Goal: Information Seeking & Learning: Learn about a topic

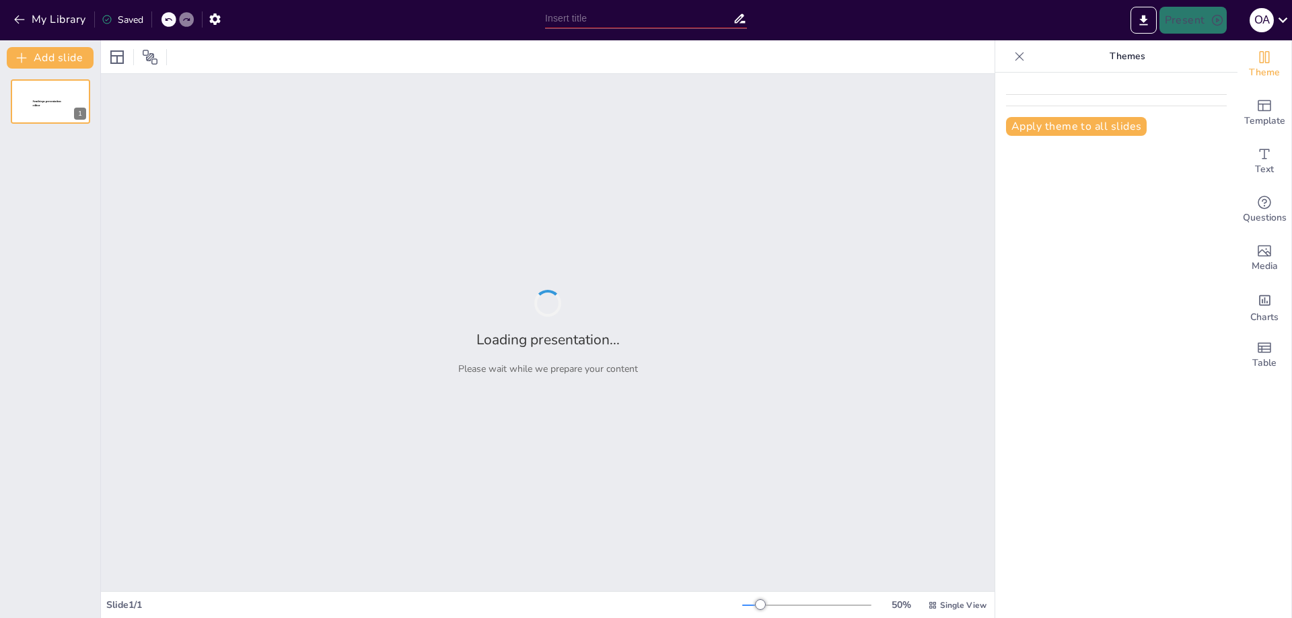
type input "Advancements in Polymer-Based Ballistic Armor: A Comprehensive Study"
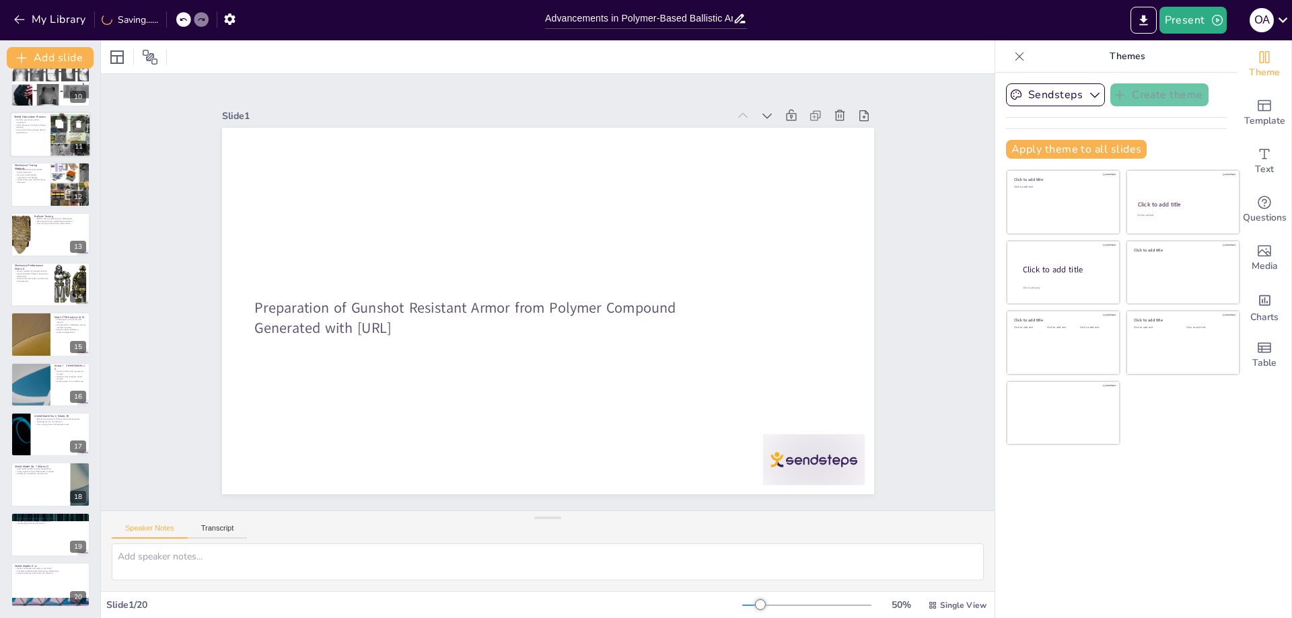
scroll to position [468, 0]
click at [22, 581] on div at bounding box center [50, 585] width 81 height 46
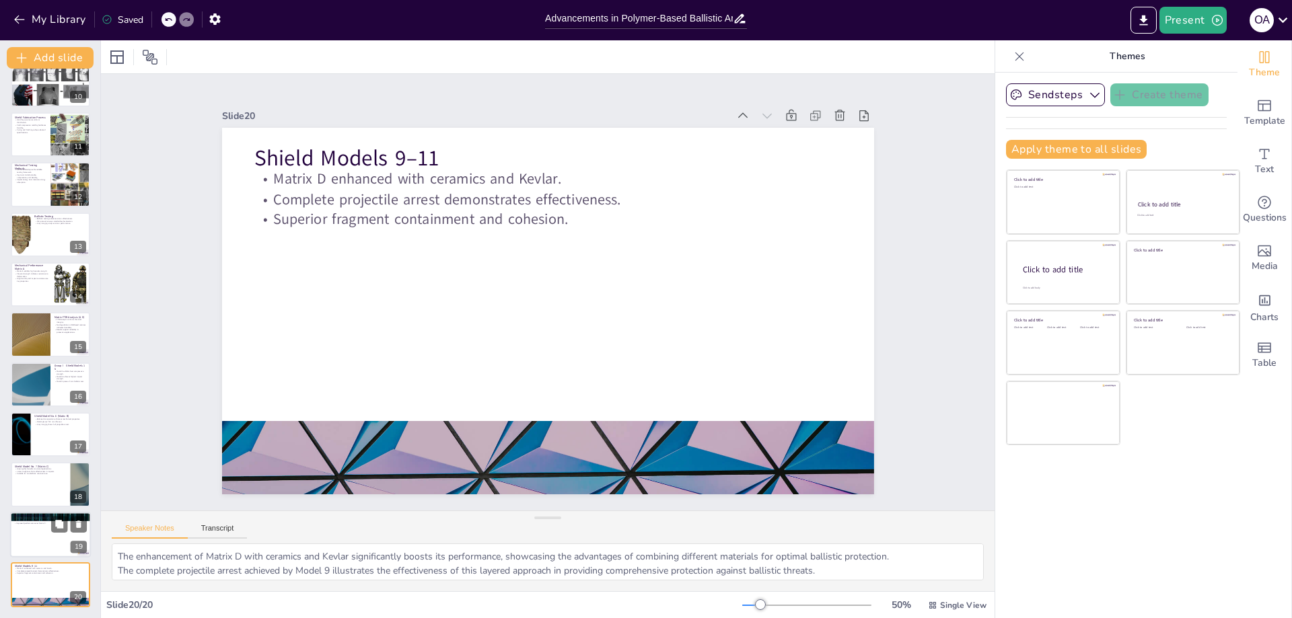
click at [30, 537] on div at bounding box center [50, 535] width 81 height 46
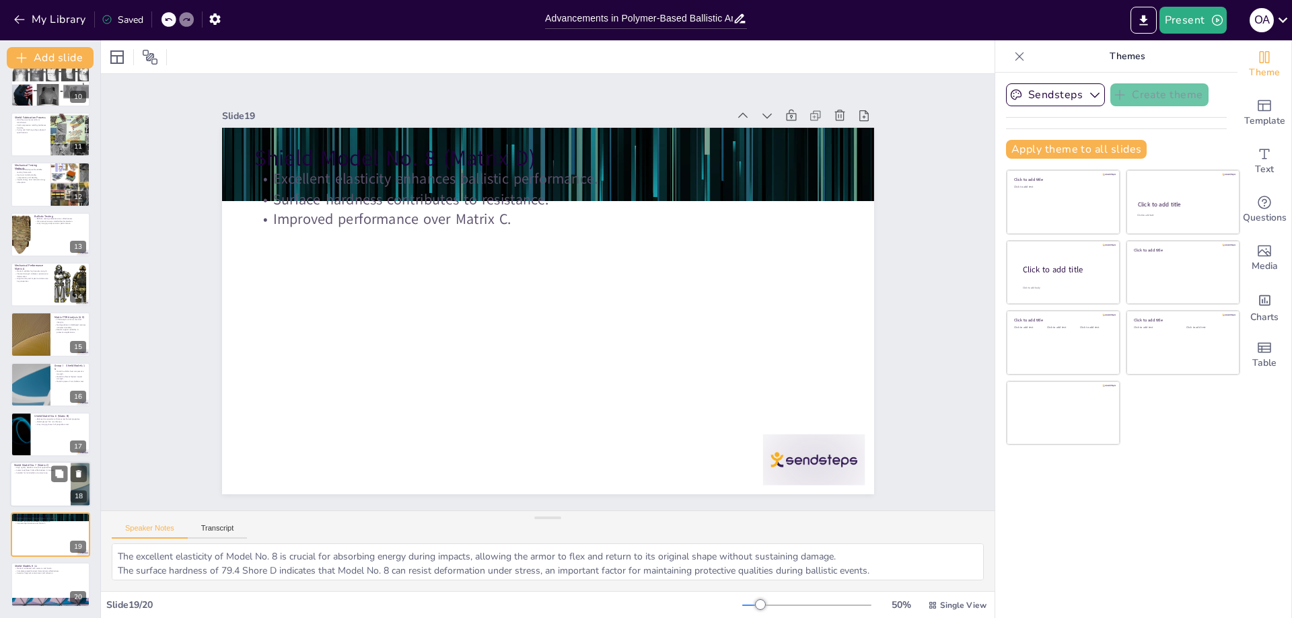
click at [36, 474] on p "Suitable for non-ballistic structural use." at bounding box center [40, 473] width 52 height 3
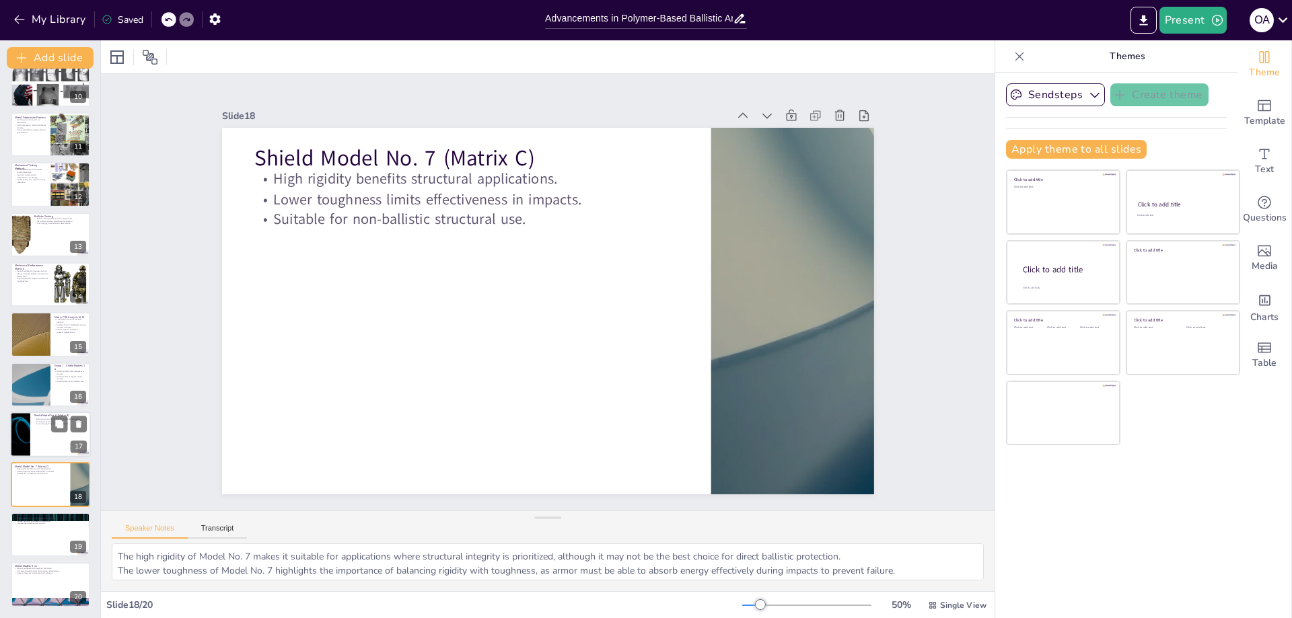
click at [36, 432] on div at bounding box center [50, 435] width 81 height 46
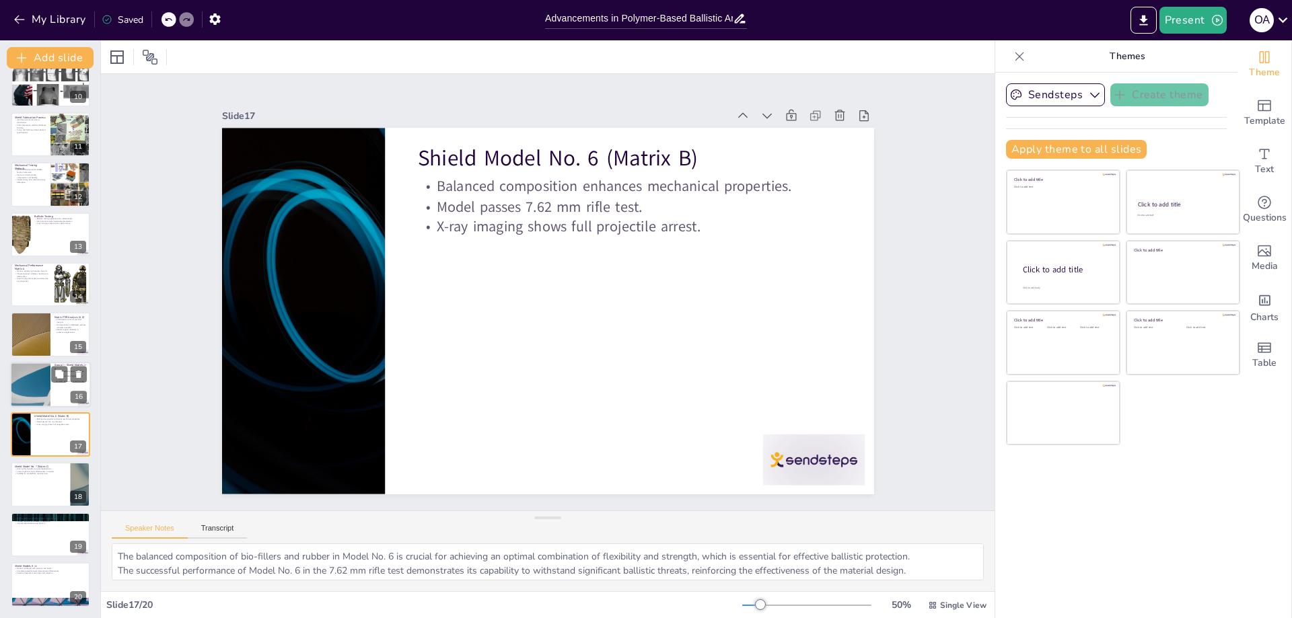
click at [54, 383] on div at bounding box center [50, 385] width 81 height 46
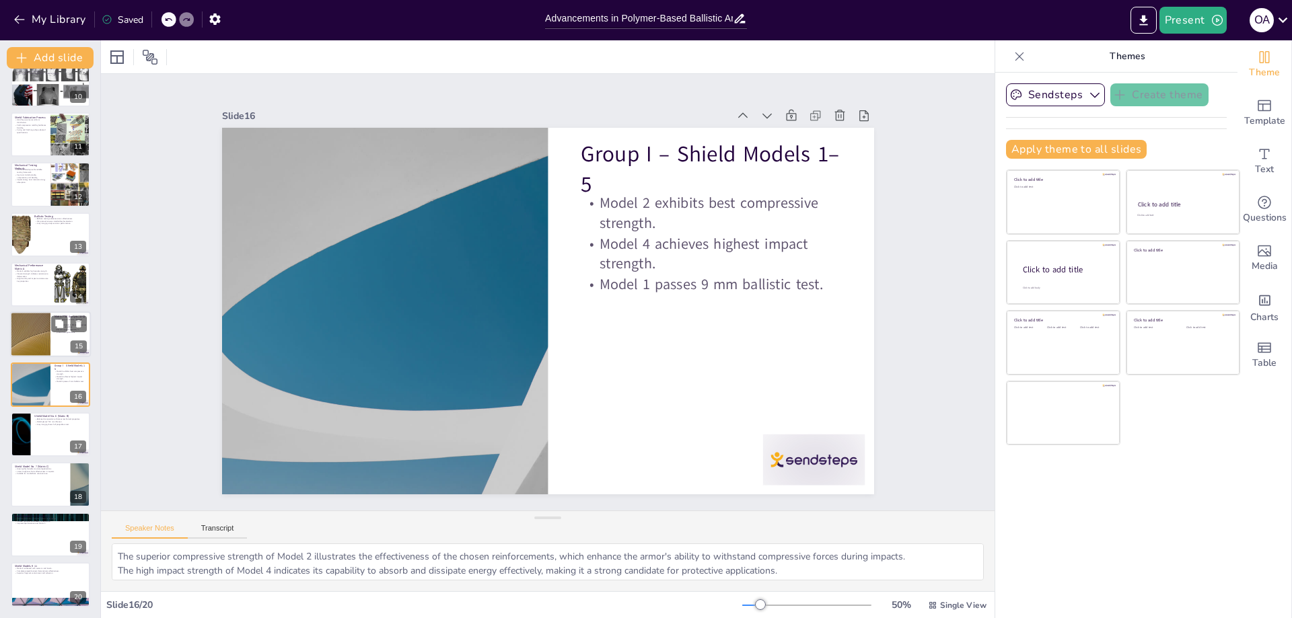
click at [36, 338] on div at bounding box center [30, 335] width 81 height 46
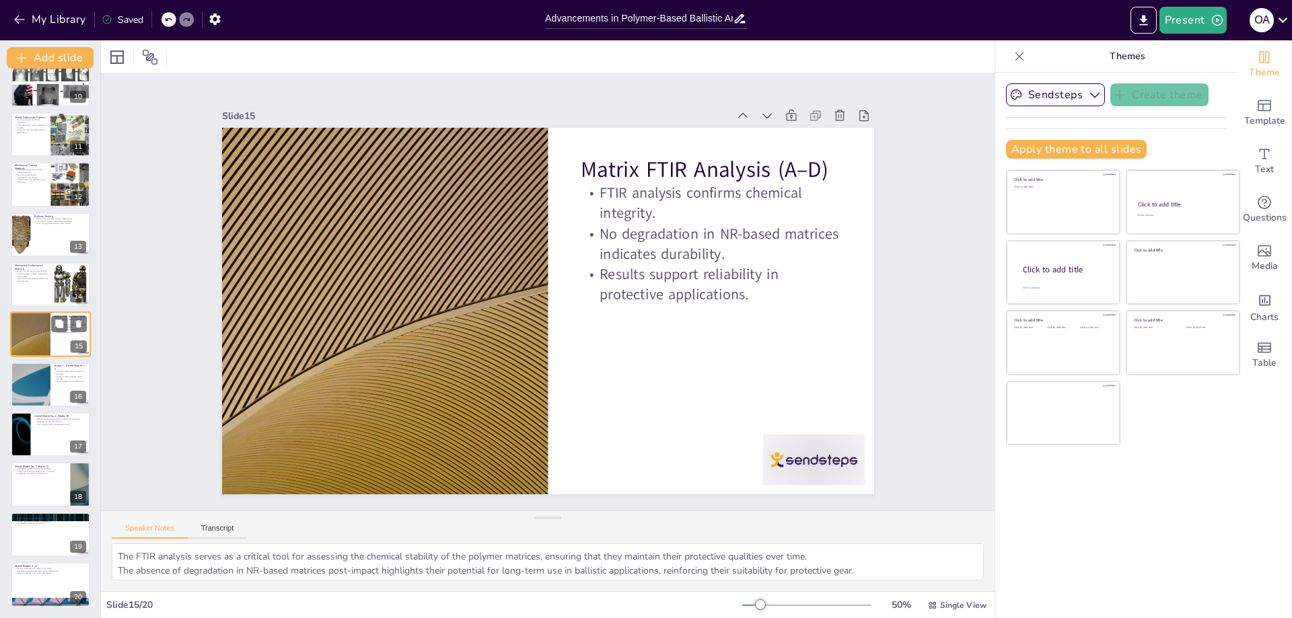
scroll to position [459, 0]
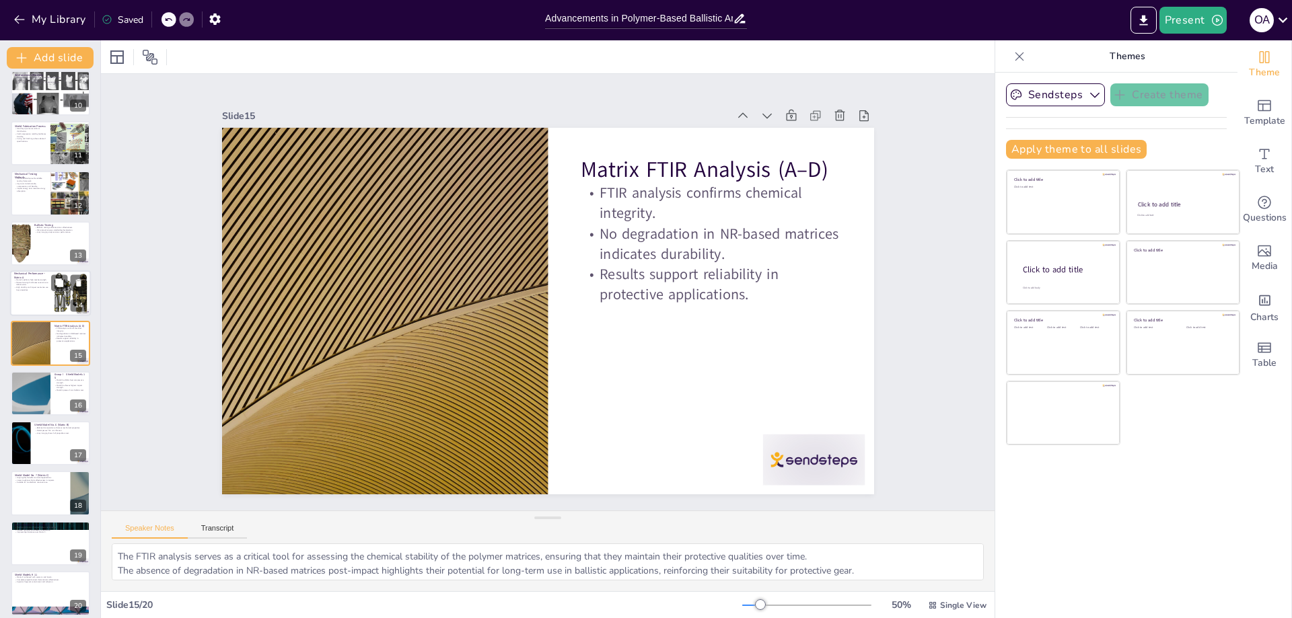
click at [34, 285] on p "Flexural strength indicates resistance to deformation." at bounding box center [32, 283] width 36 height 5
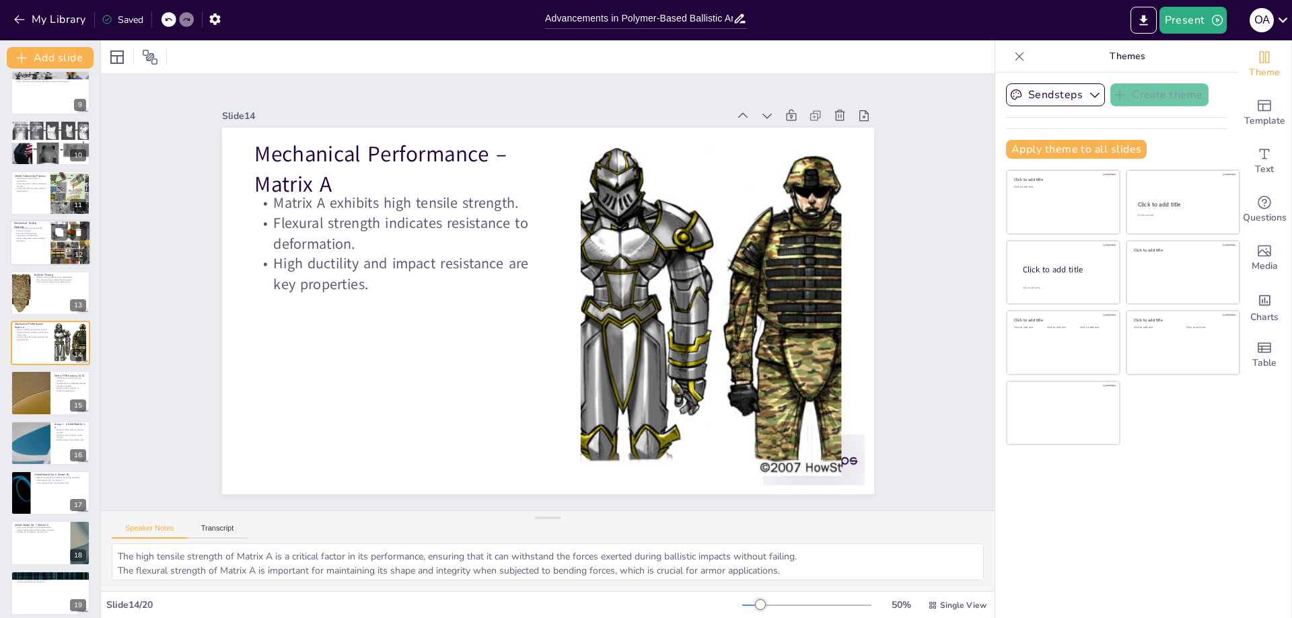
click at [31, 244] on div at bounding box center [50, 243] width 81 height 46
type textarea "Adhering to ASTM standards ensures that the testing methods used are recognized…"
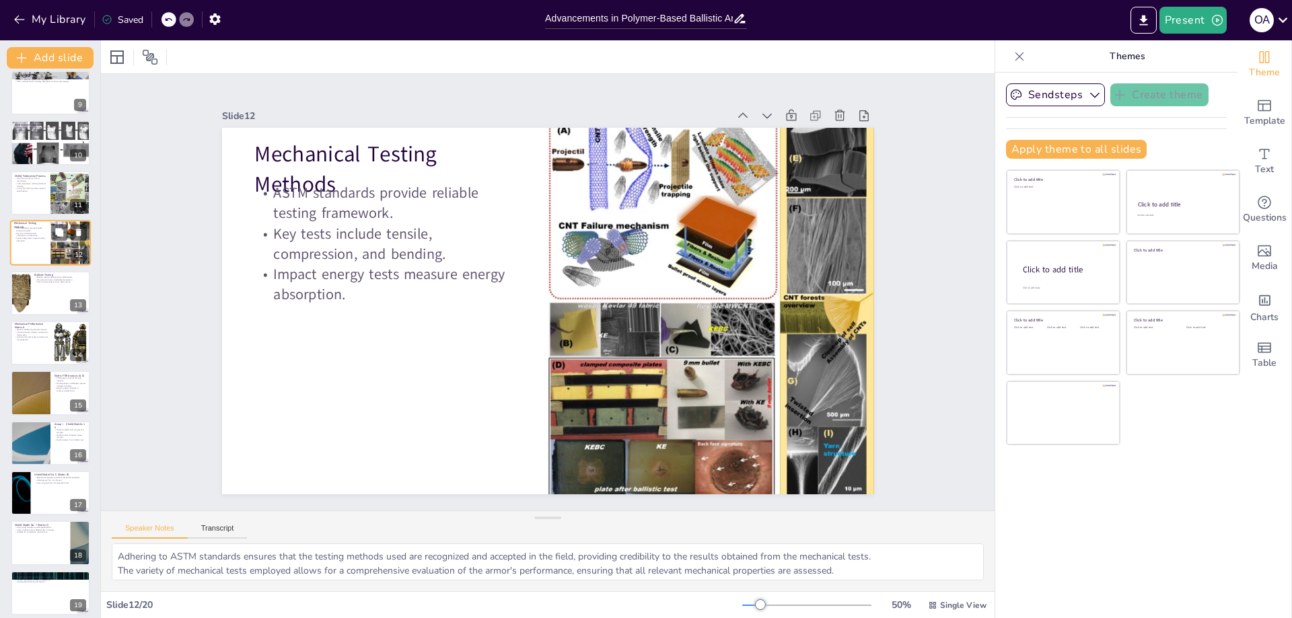
scroll to position [309, 0]
